Goal: Task Accomplishment & Management: Complete application form

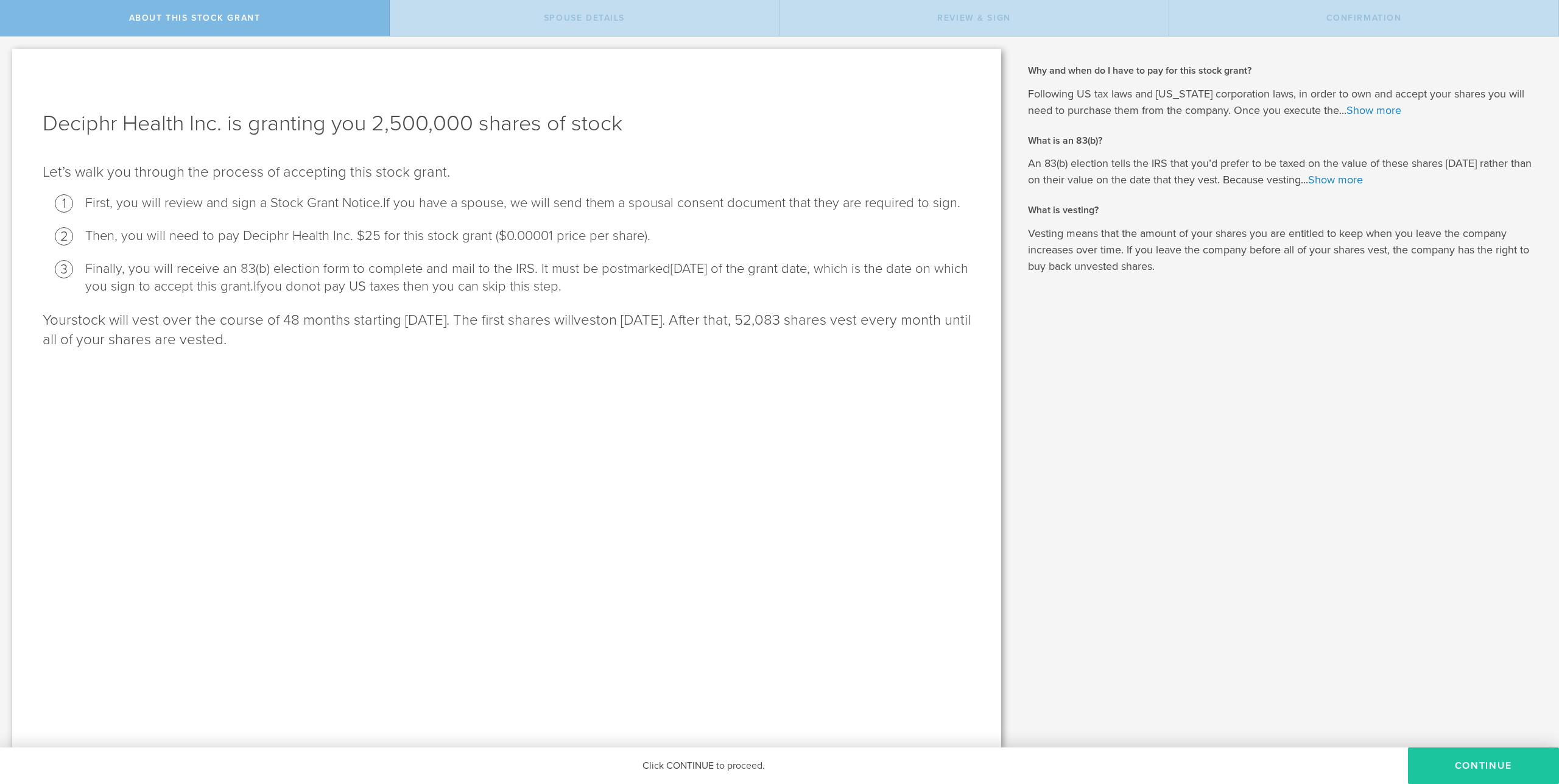
click at [1444, 760] on button "CONTINUE" at bounding box center [1483, 766] width 151 height 37
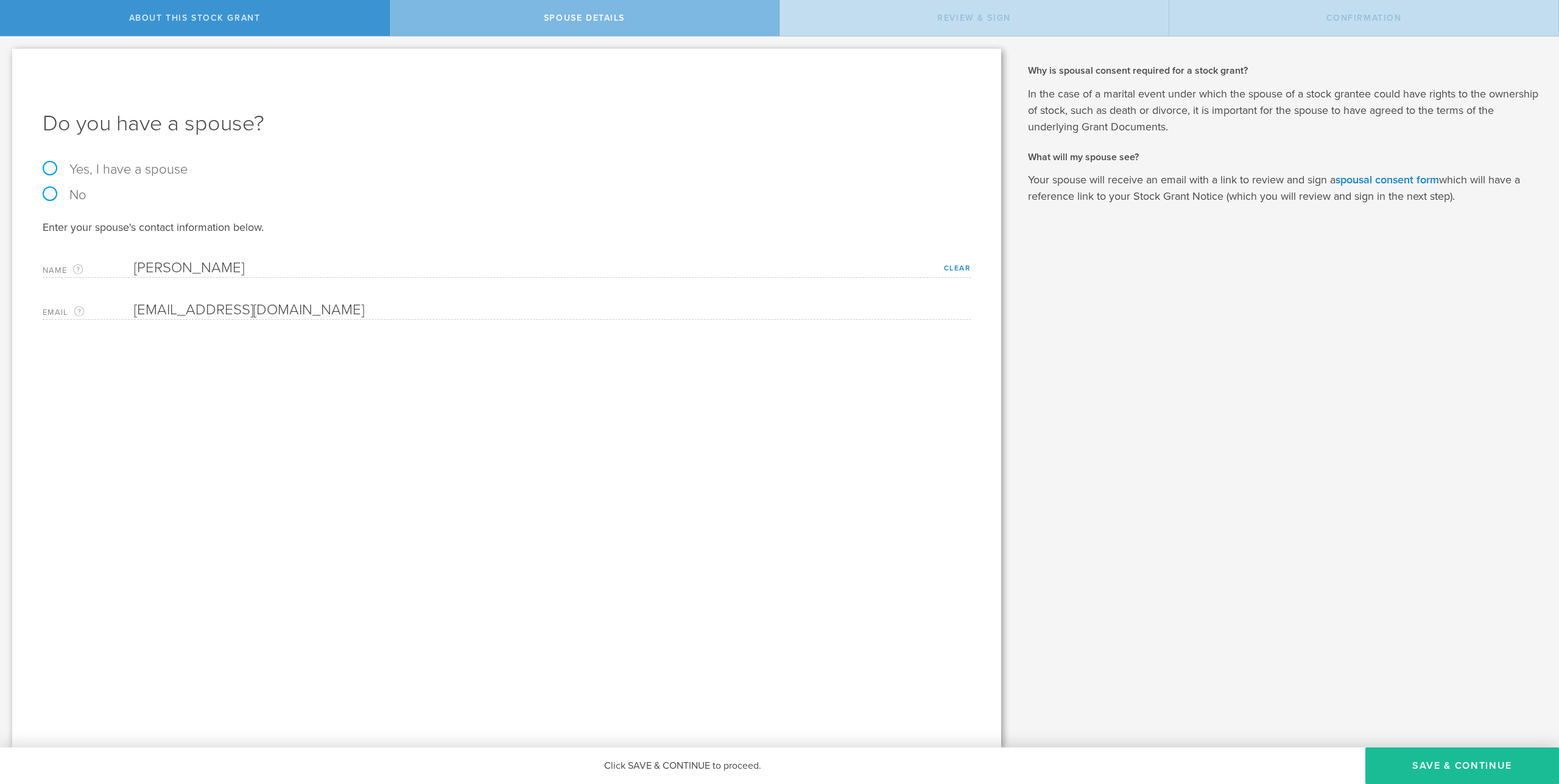
radio input "true"
click at [1461, 774] on button "Save & Continue" at bounding box center [1462, 766] width 193 height 37
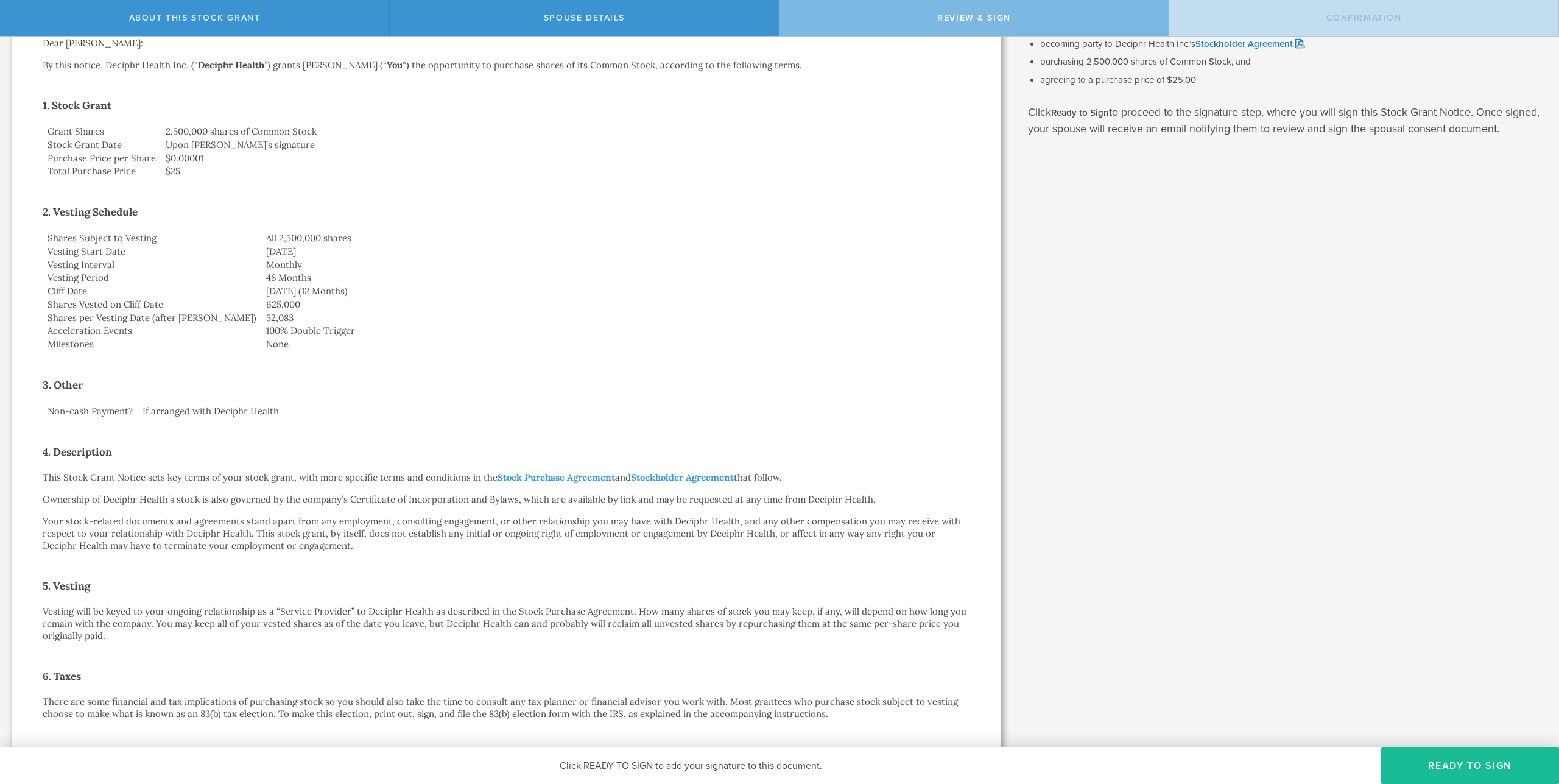
scroll to position [486, 0]
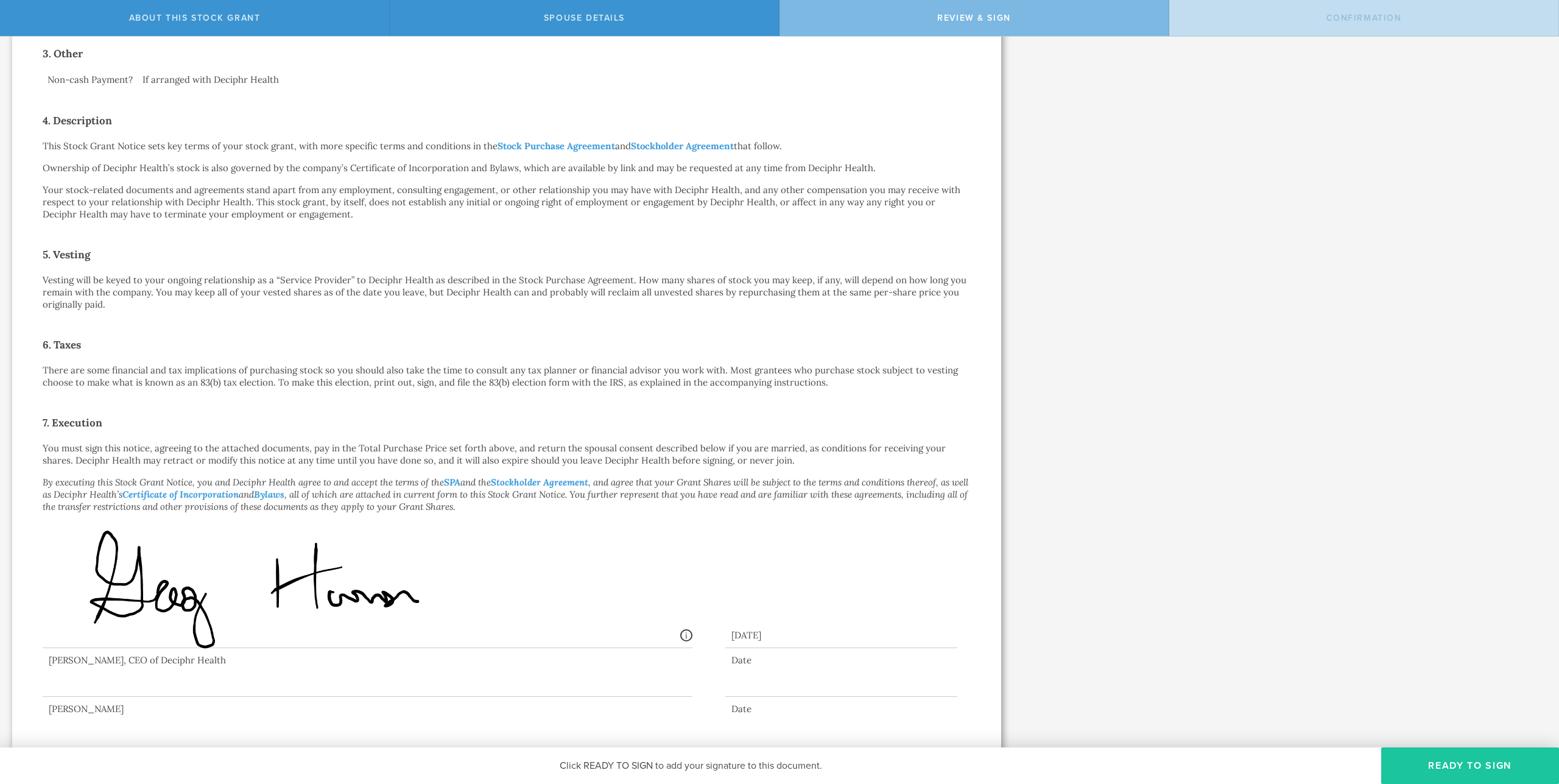
click at [1438, 766] on button "Ready to Sign" at bounding box center [1471, 766] width 178 height 37
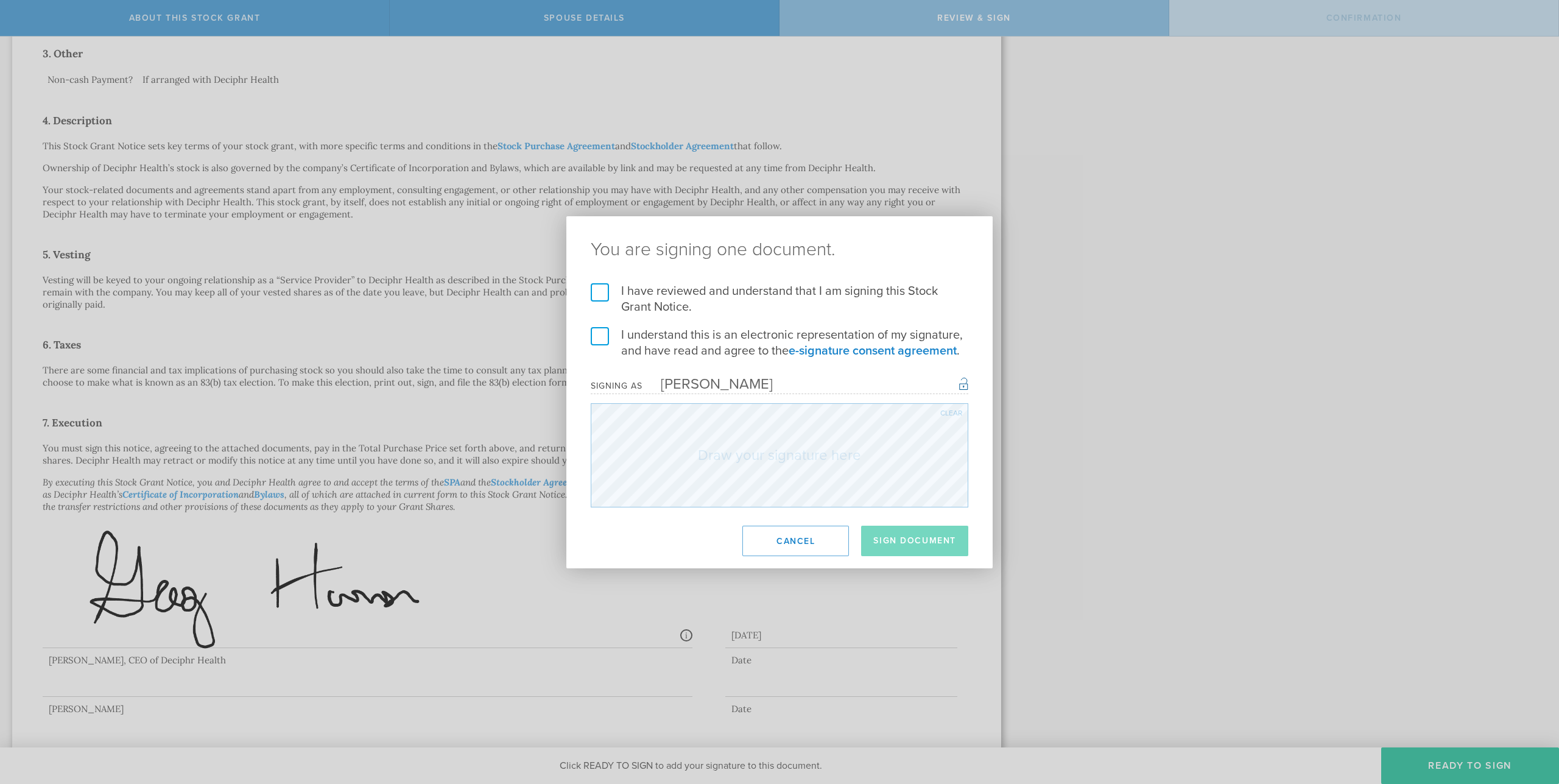
click at [597, 291] on label "I have reviewed and understand that I am signing this Stock Grant Notice." at bounding box center [779, 299] width 378 height 32
click at [0, 0] on input "I have reviewed and understand that I am signing this Stock Grant Notice." at bounding box center [0, 0] width 0 height 0
click at [608, 343] on label "I understand this is an electronic representation of my signature, and have rea…" at bounding box center [779, 343] width 378 height 32
click at [0, 0] on input "I understand this is an electronic representation of my signature, and have rea…" at bounding box center [0, 0] width 0 height 0
click at [798, 535] on button "Cancel" at bounding box center [796, 541] width 107 height 31
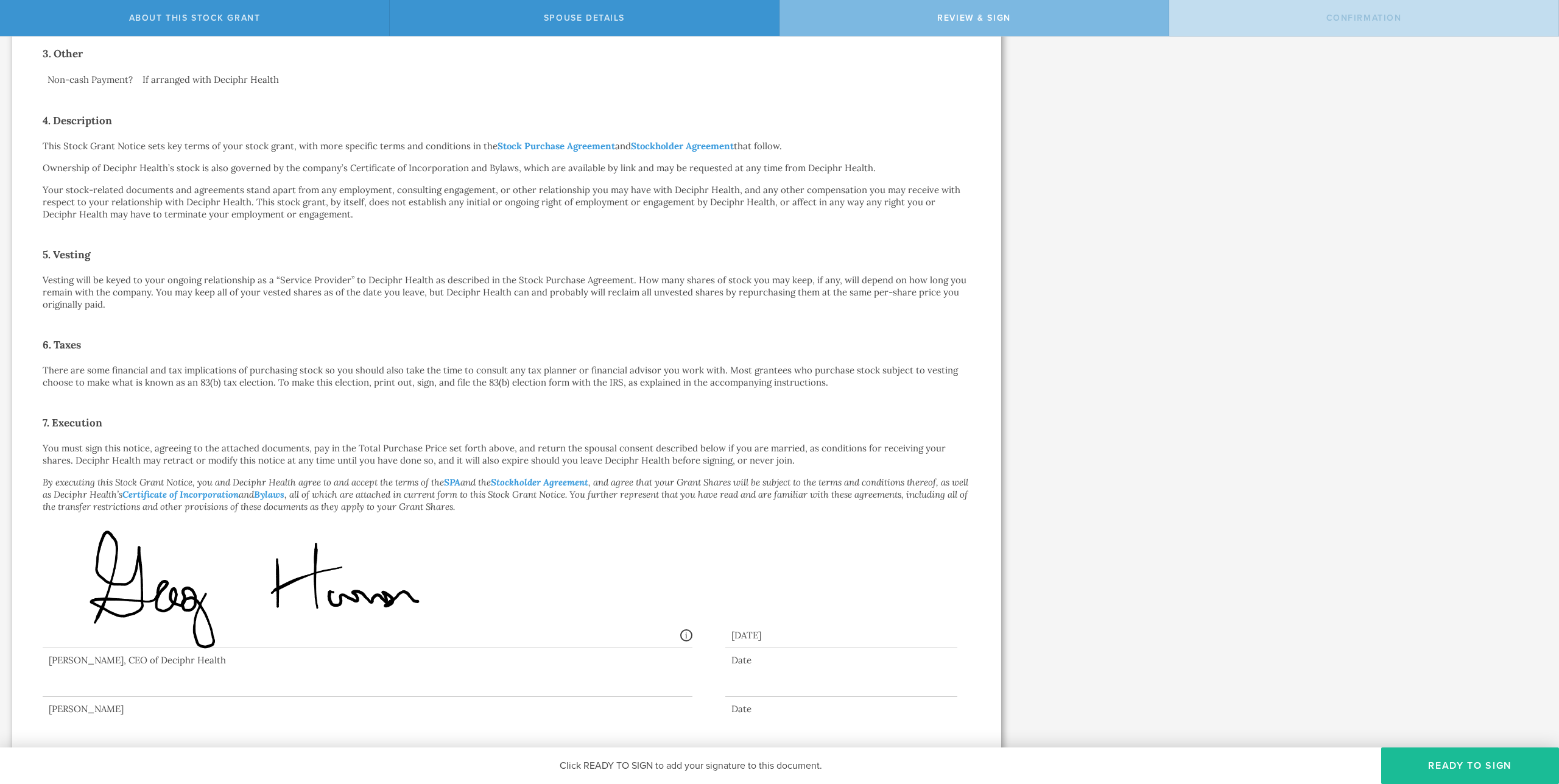
scroll to position [0, 0]
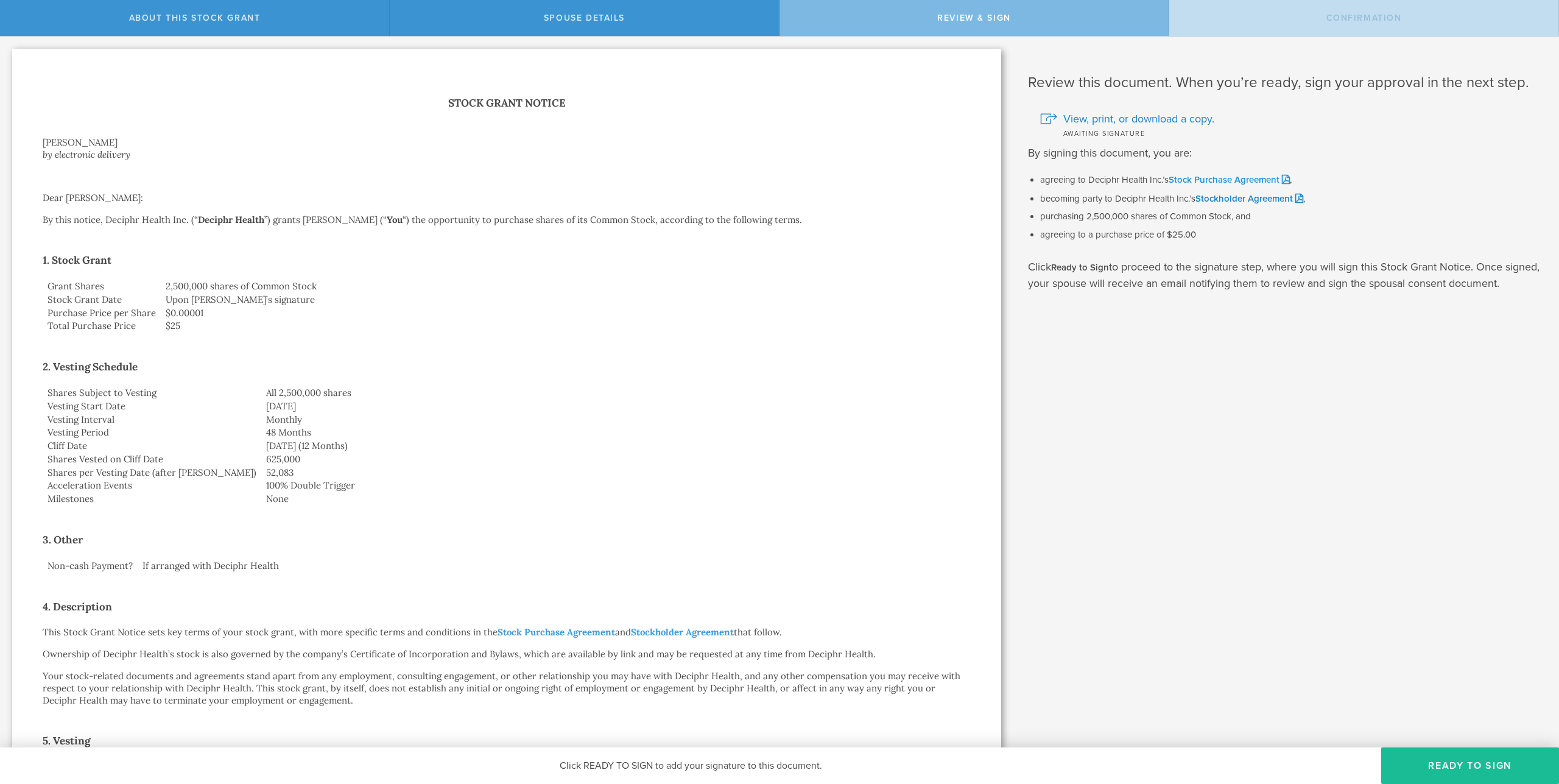
click at [1193, 182] on link "Stock Purchase Agreement" at bounding box center [1229, 180] width 121 height 11
click at [1244, 200] on link "Stockholder Agreement" at bounding box center [1250, 198] width 108 height 11
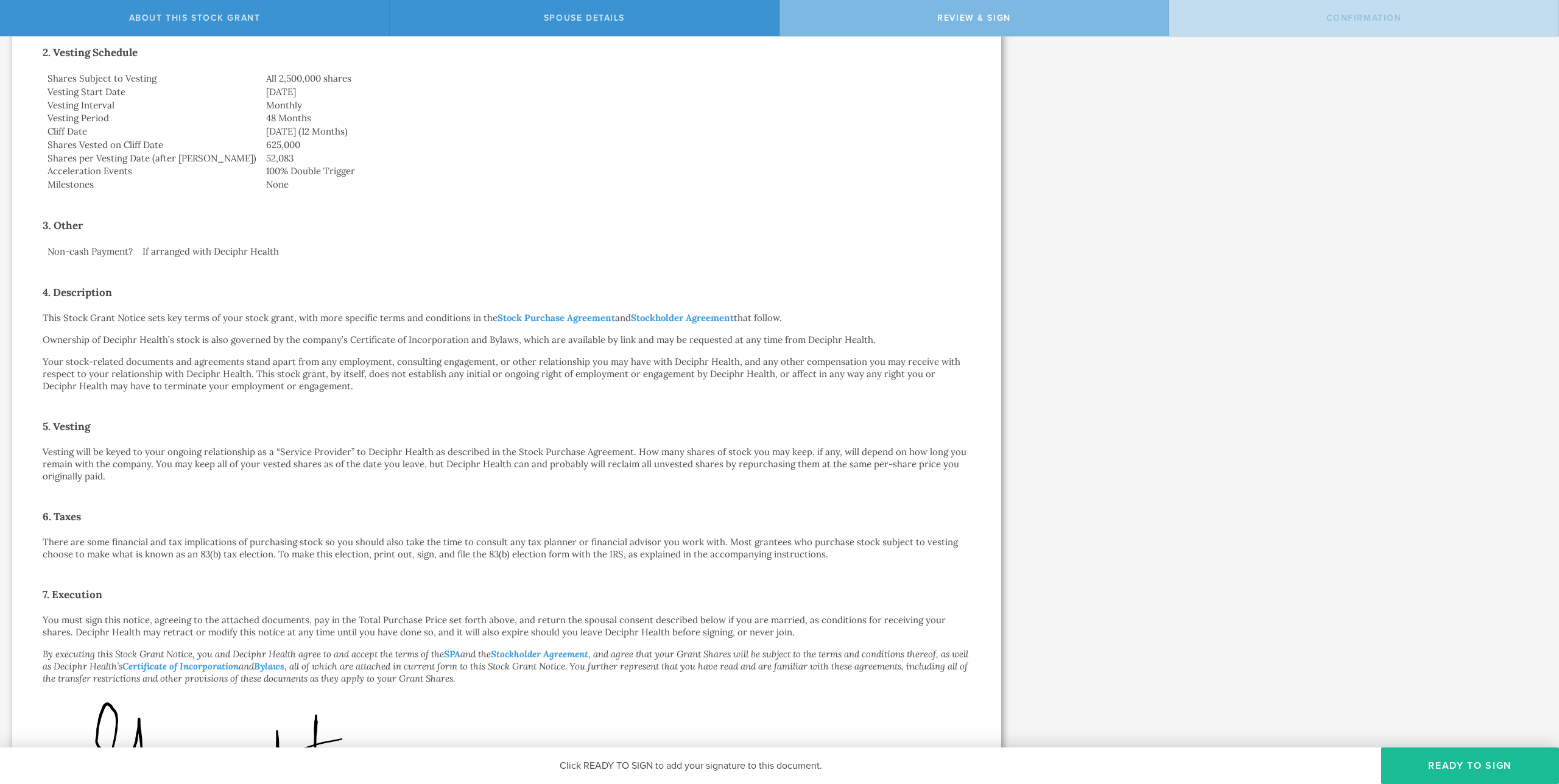
scroll to position [486, 0]
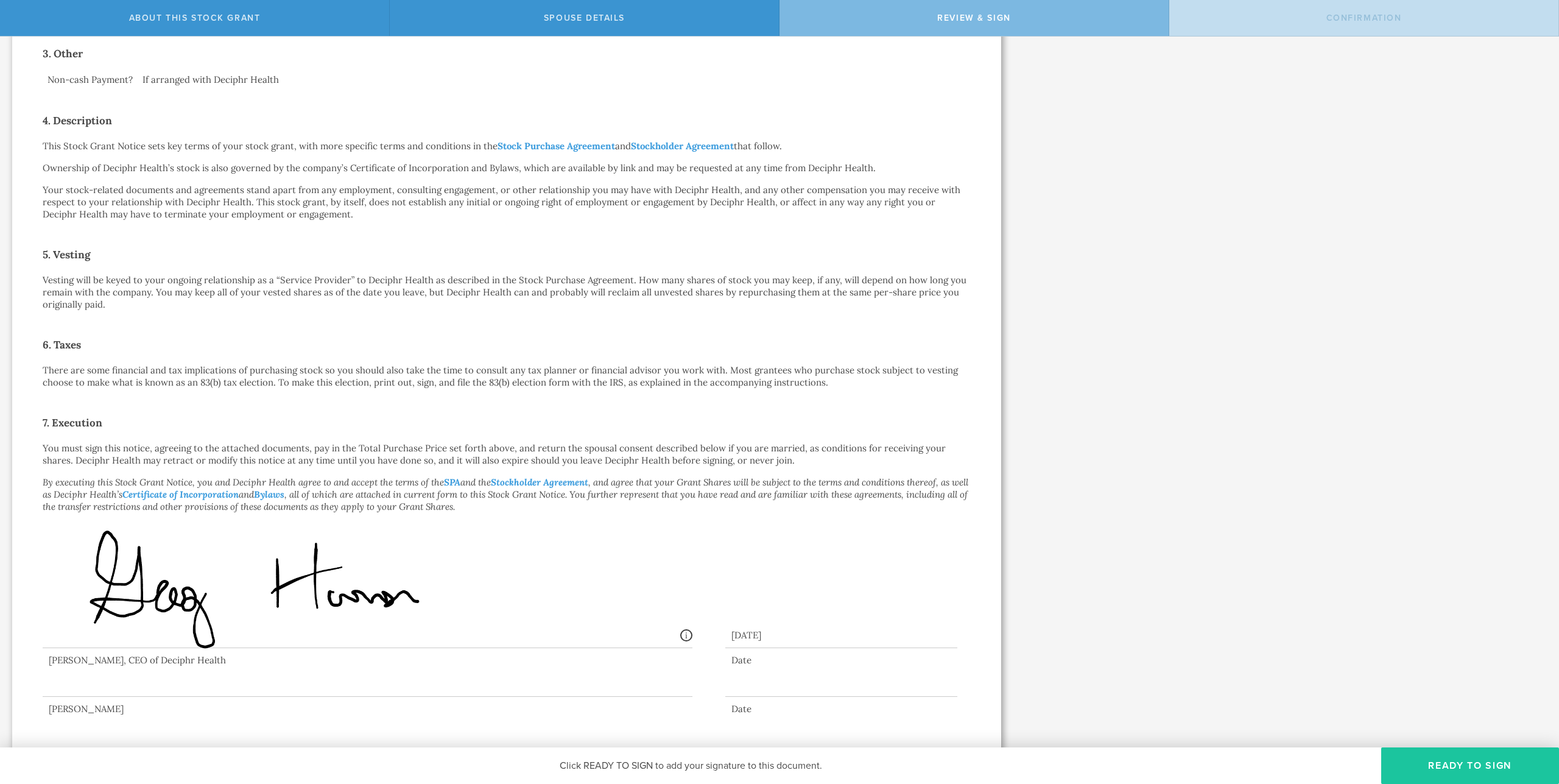
click at [1434, 767] on button "Ready to Sign" at bounding box center [1471, 766] width 178 height 37
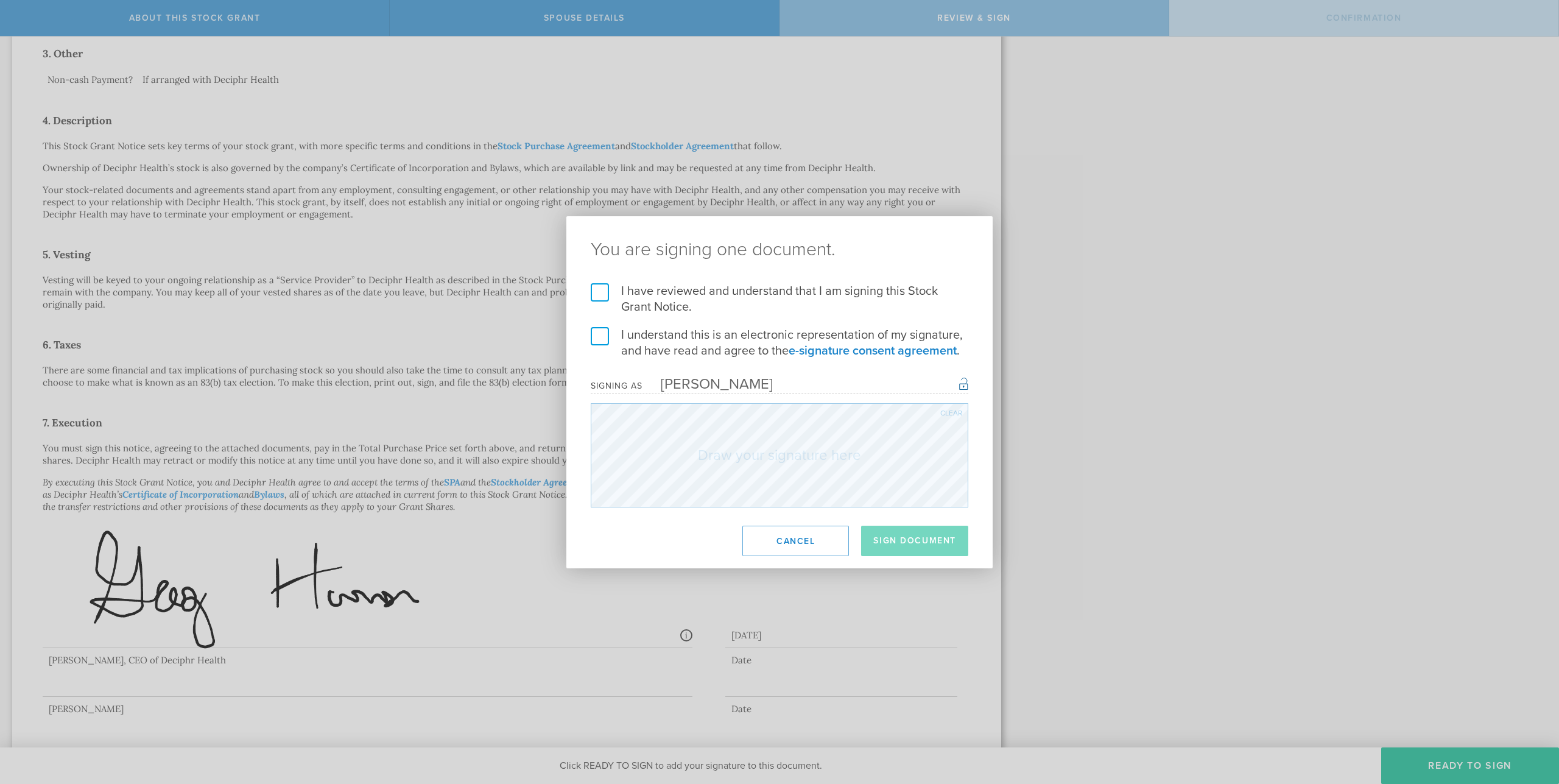
click at [613, 292] on label "I have reviewed and understand that I am signing this Stock Grant Notice." at bounding box center [779, 299] width 378 height 32
click at [0, 0] on input "I have reviewed and understand that I am signing this Stock Grant Notice." at bounding box center [0, 0] width 0 height 0
click at [596, 339] on label "I understand this is an electronic representation of my signature, and have rea…" at bounding box center [779, 343] width 378 height 32
click at [0, 0] on input "I understand this is an electronic representation of my signature, and have rea…" at bounding box center [0, 0] width 0 height 0
click at [950, 413] on div "Clear" at bounding box center [952, 413] width 22 height 7
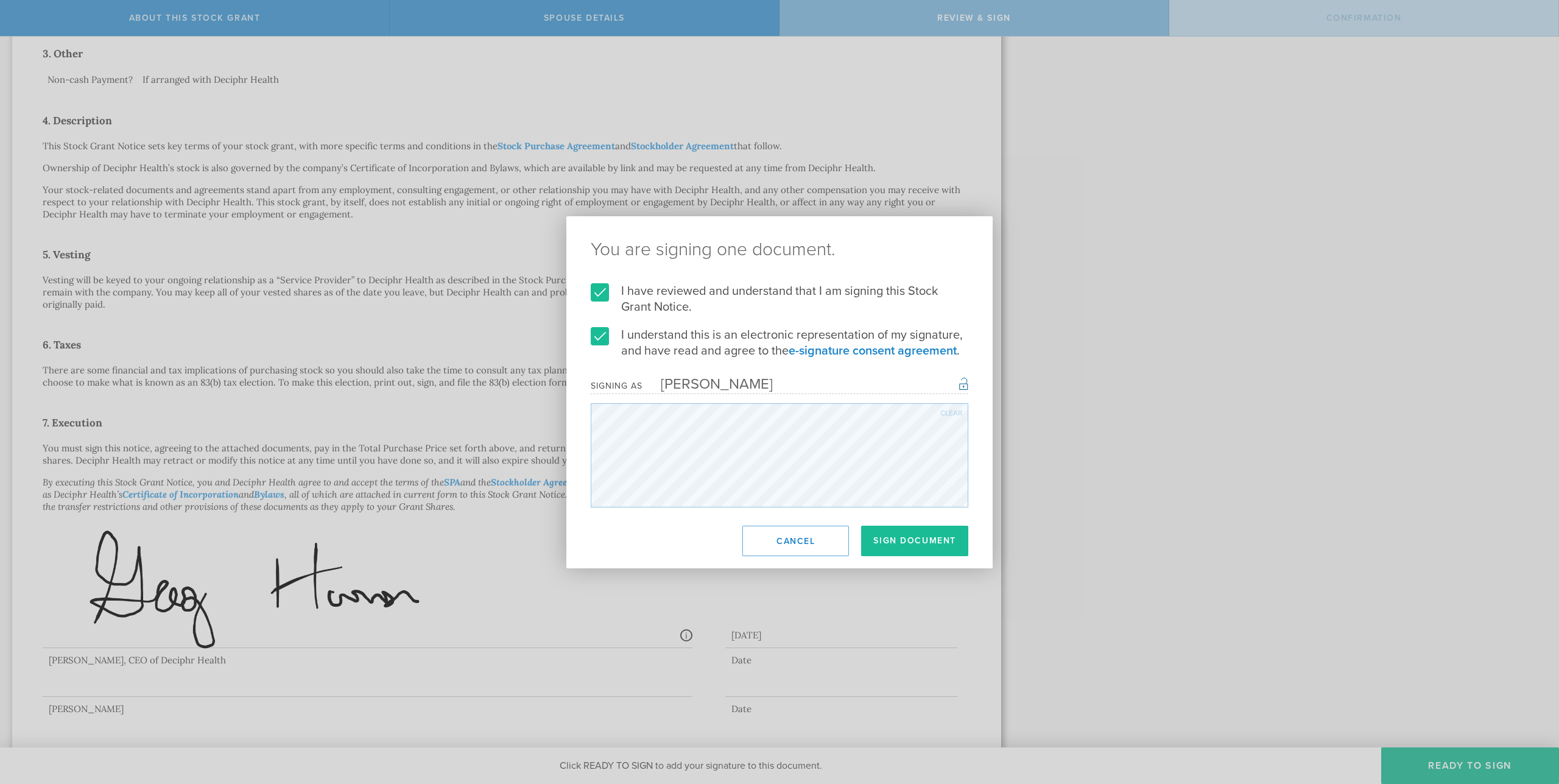
click at [941, 410] on div "Clear" at bounding box center [952, 413] width 22 height 7
click at [915, 534] on button "Sign Document" at bounding box center [915, 541] width 107 height 31
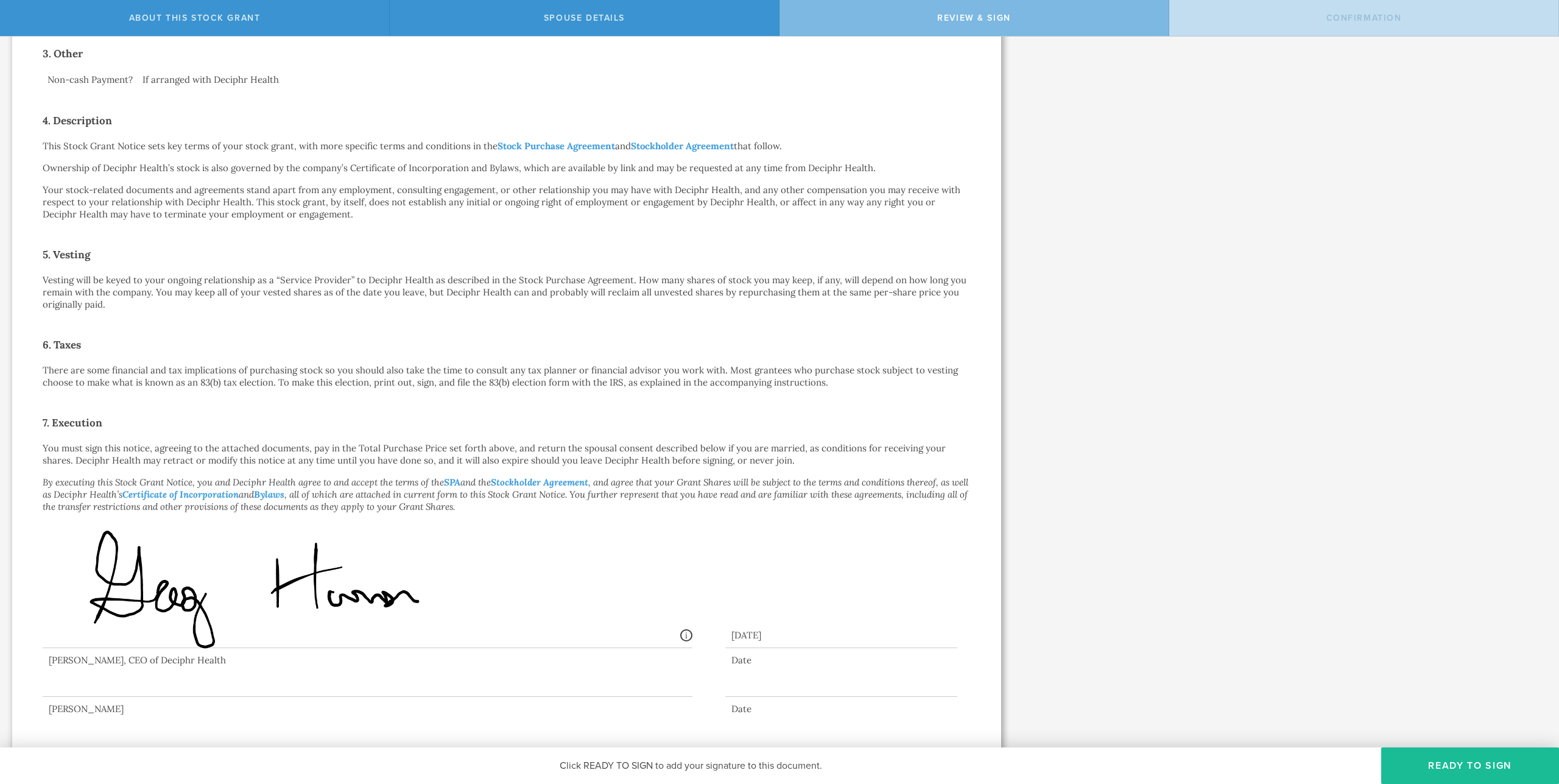
scroll to position [0, 0]
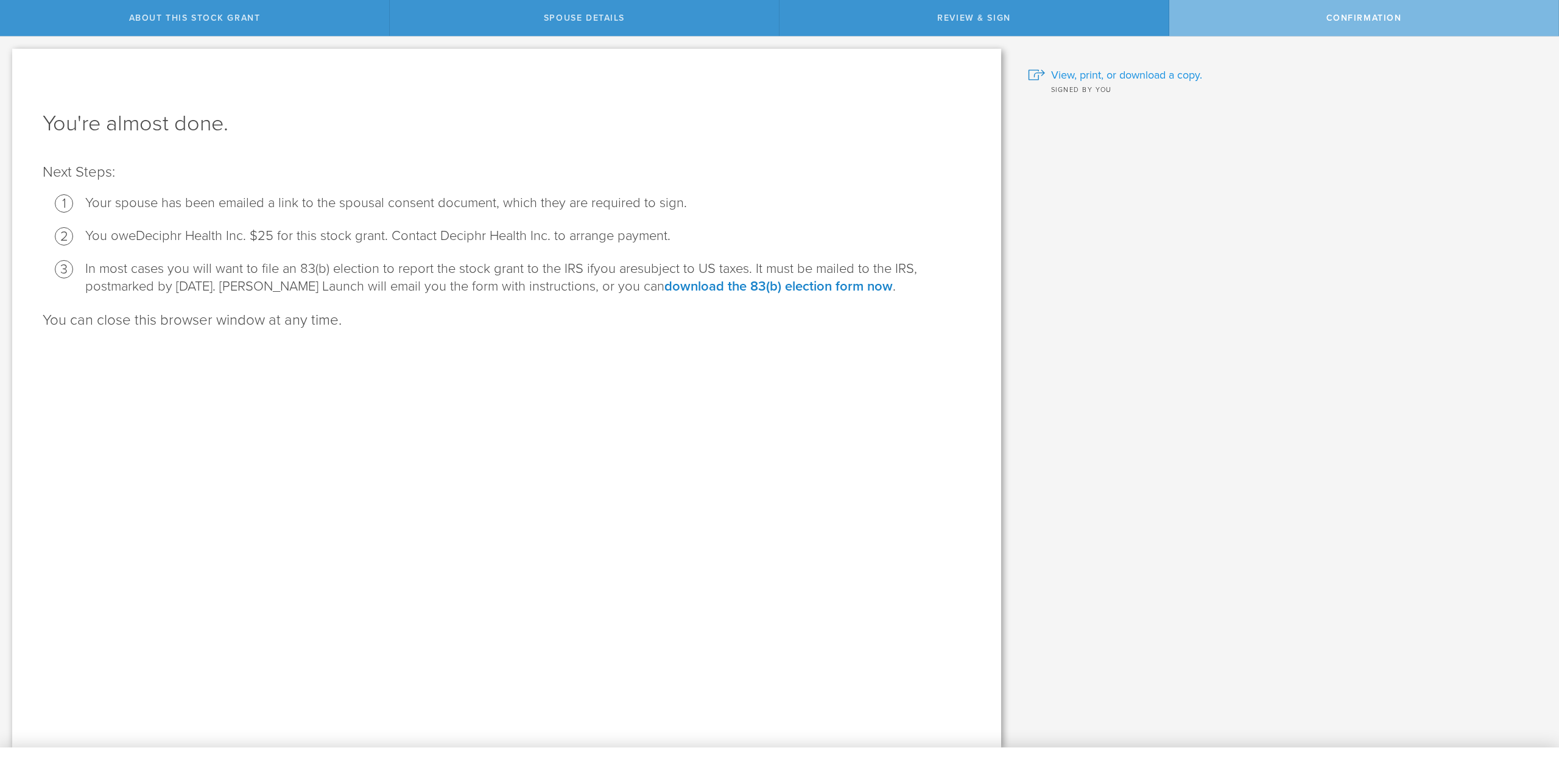
click at [1137, 77] on span "View, print, or download a copy." at bounding box center [1127, 75] width 151 height 16
